Goal: Information Seeking & Learning: Check status

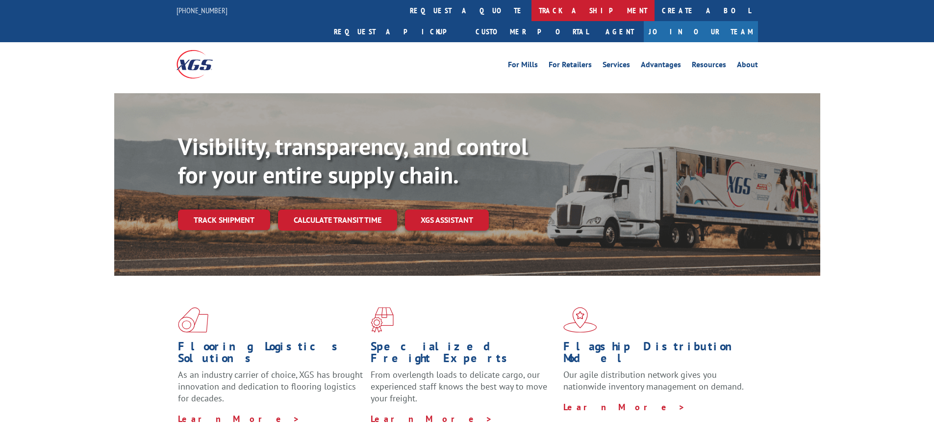
click at [531, 12] on link "track a shipment" at bounding box center [592, 10] width 123 height 21
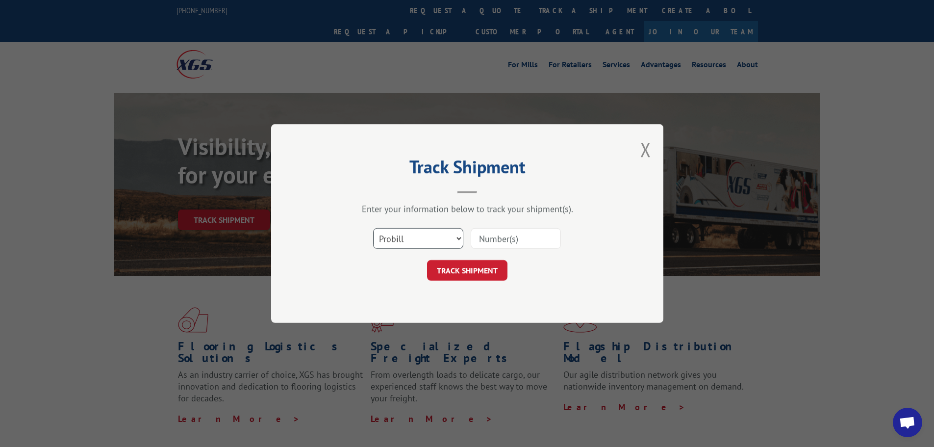
click at [418, 235] on select "Select category... Probill BOL PO" at bounding box center [418, 238] width 90 height 21
select select "bol"
click at [373, 228] on select "Select category... Probill BOL PO" at bounding box center [418, 238] width 90 height 21
paste input "2873919"
type input "2873919"
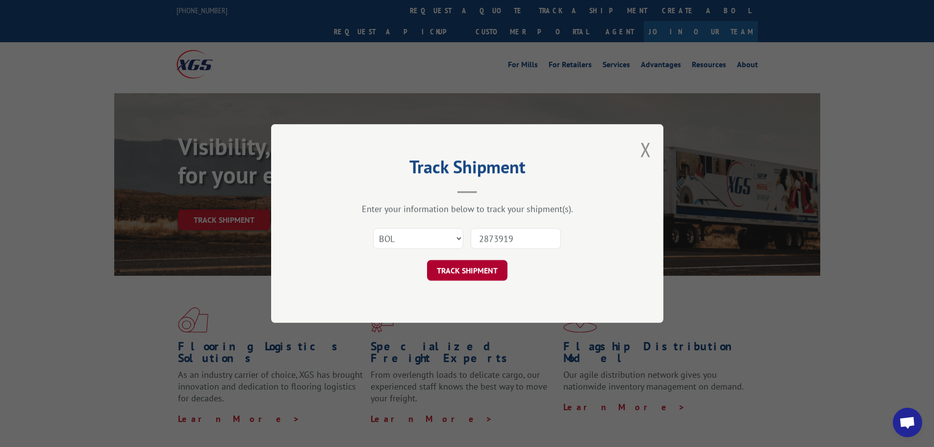
click at [476, 269] on button "TRACK SHIPMENT" at bounding box center [467, 270] width 80 height 21
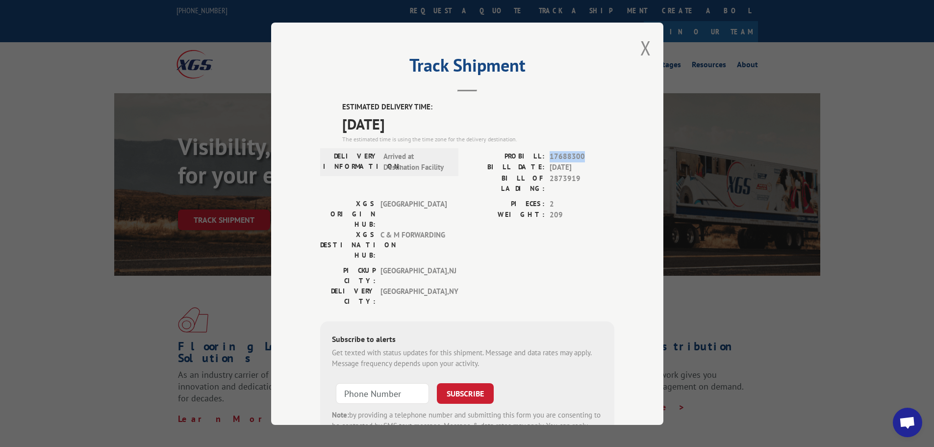
drag, startPoint x: 548, startPoint y: 154, endPoint x: 580, endPoint y: 153, distance: 32.4
click at [580, 153] on span "17688300" at bounding box center [582, 155] width 65 height 11
copy span "17688300"
click at [640, 50] on button "Close modal" at bounding box center [645, 48] width 11 height 26
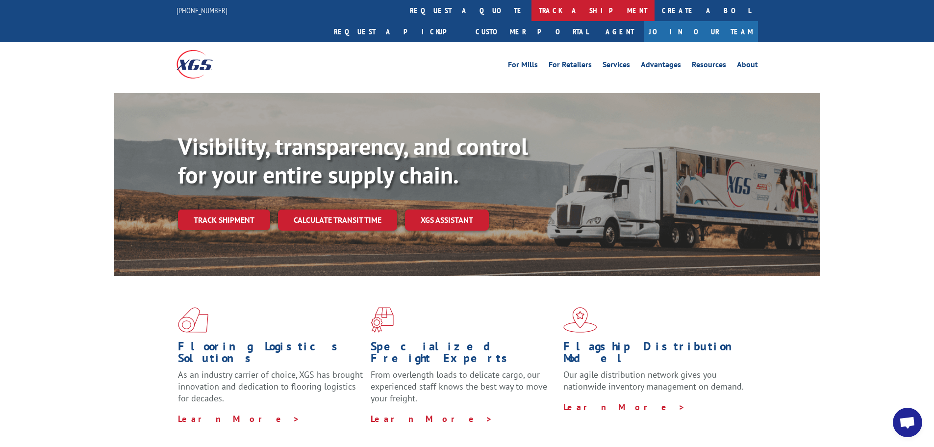
click at [531, 10] on link "track a shipment" at bounding box center [592, 10] width 123 height 21
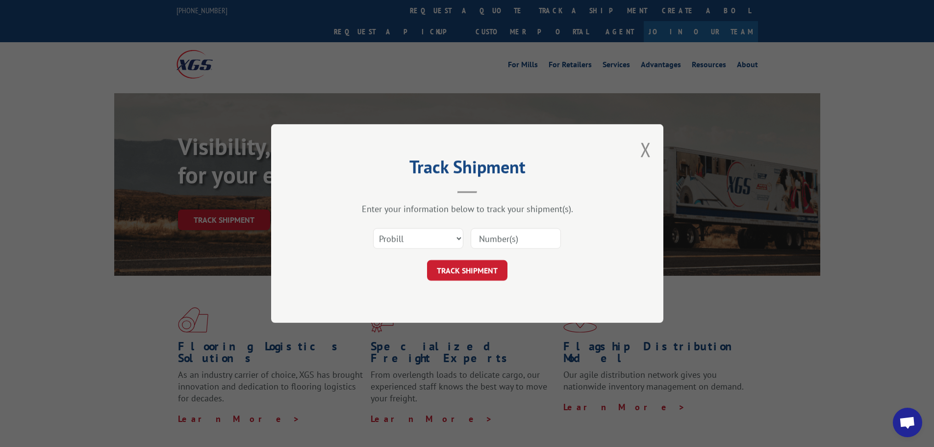
click at [482, 237] on input at bounding box center [516, 238] width 90 height 21
paste input "17688300"
type input "17688300"
click at [475, 273] on button "TRACK SHIPMENT" at bounding box center [467, 270] width 80 height 21
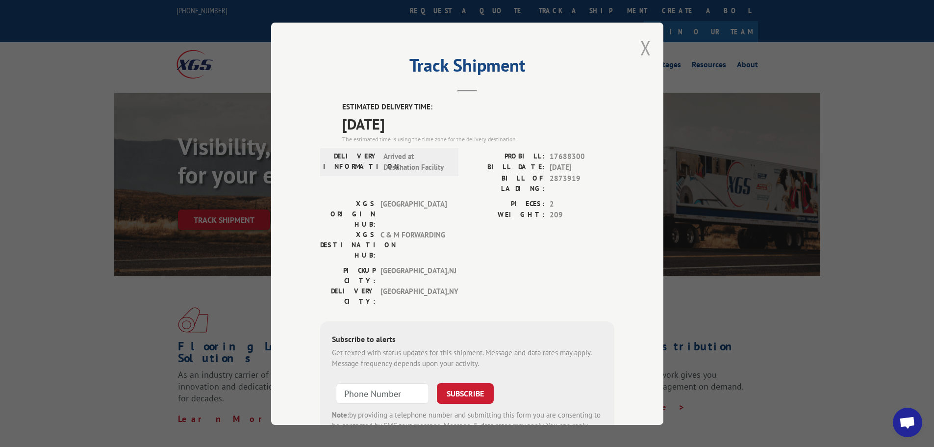
click at [640, 45] on button "Close modal" at bounding box center [645, 48] width 11 height 26
